Goal: Task Accomplishment & Management: Use online tool/utility

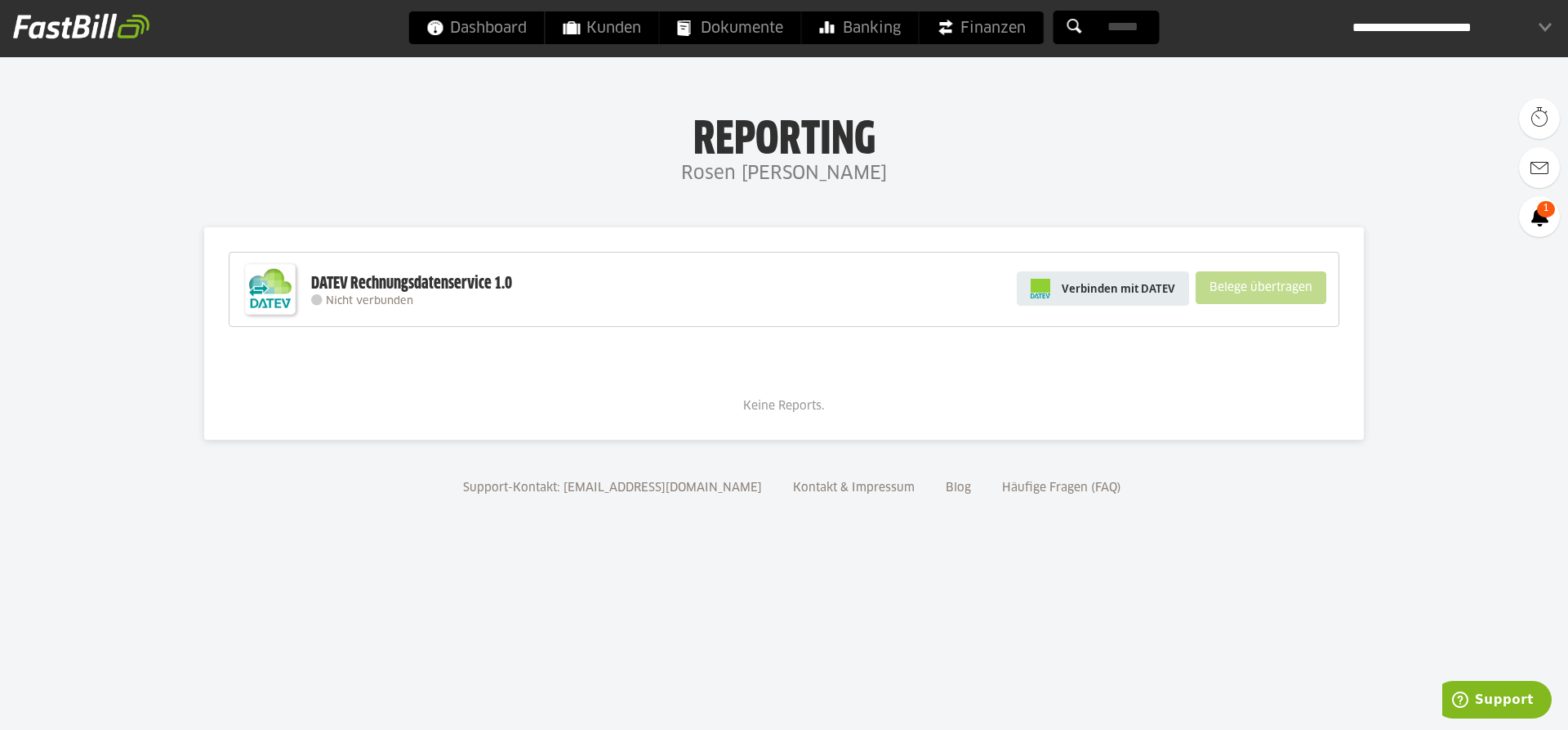
click at [1088, 291] on span "Verbinden mit DATEV" at bounding box center [1119, 289] width 114 height 16
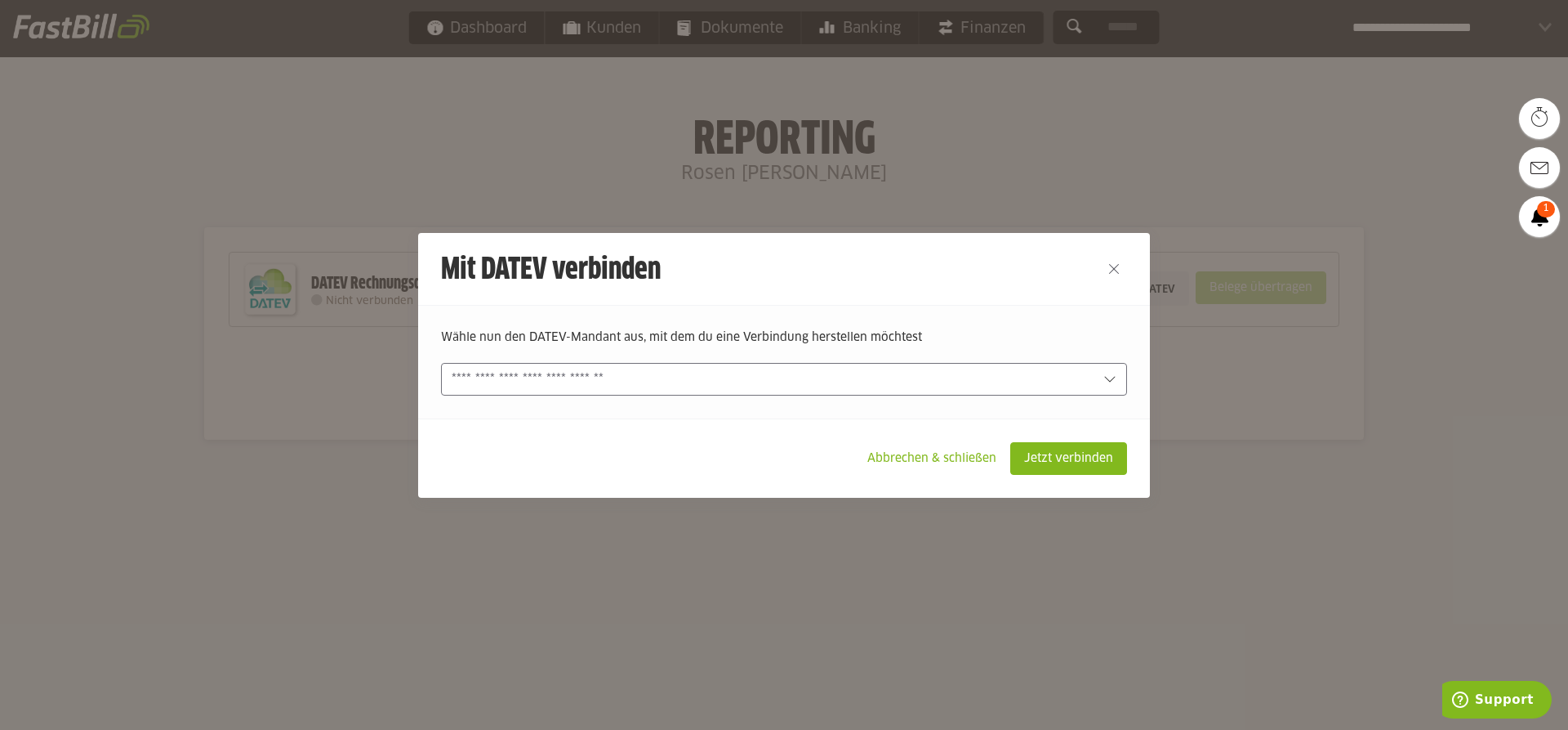
click at [1113, 380] on icon at bounding box center [1110, 379] width 13 height 13
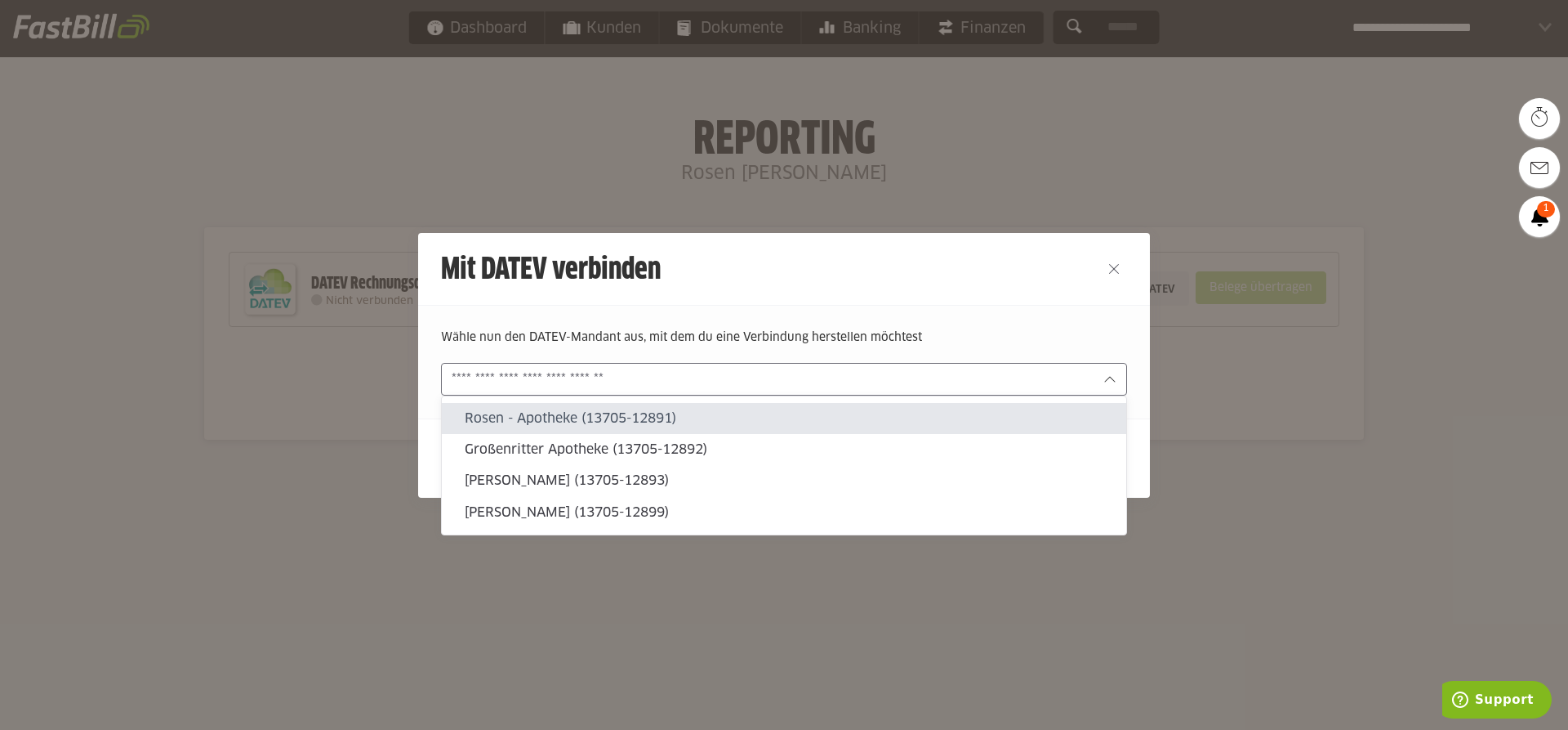
click at [626, 417] on slot "Rosen - Apotheke (13705-12891)" at bounding box center [789, 418] width 648 height 18
type input "**********"
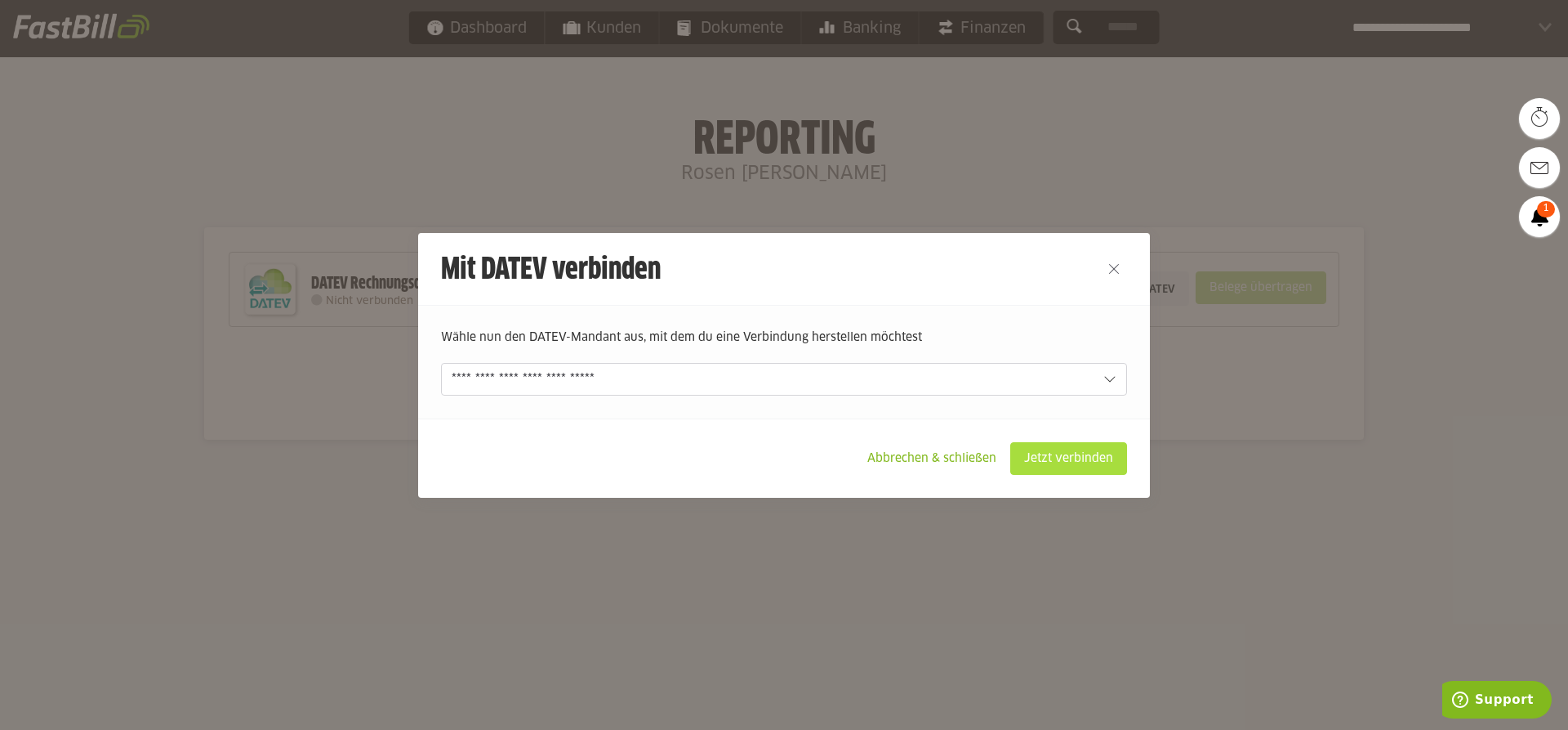
click at [1074, 458] on slot "Jetzt verbinden" at bounding box center [1069, 458] width 115 height 31
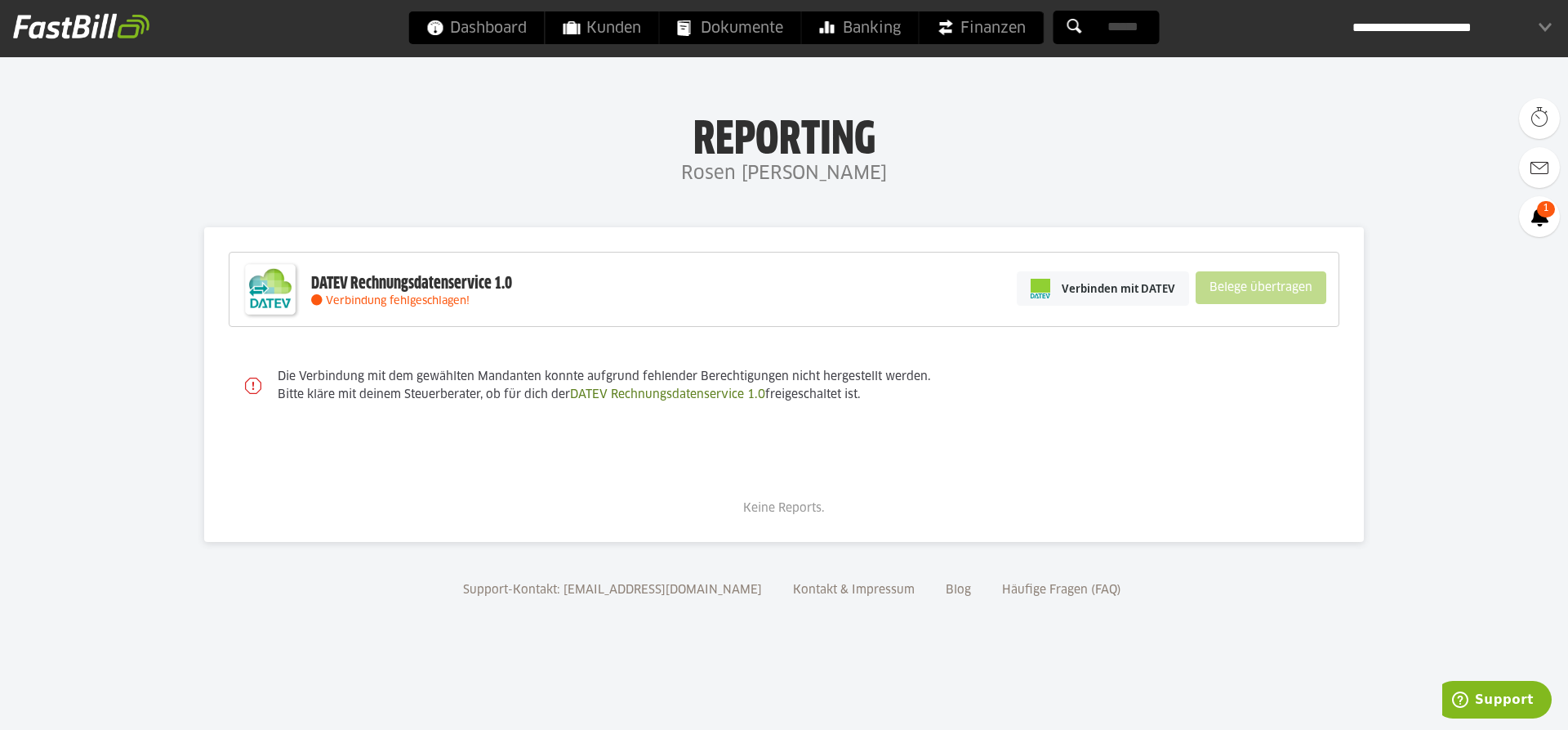
drag, startPoint x: 576, startPoint y: 395, endPoint x: 772, endPoint y: 401, distance: 196.1
click at [0, 0] on slot "Die Verbindung mit dem gewählten Mandanten konnte aufgrund fehlender Berechtigu…" at bounding box center [0, 0] width 0 height 0
copy sl-alert "DATEV Rechnungsdatenservice 1.0"
